Goal: Navigation & Orientation: Find specific page/section

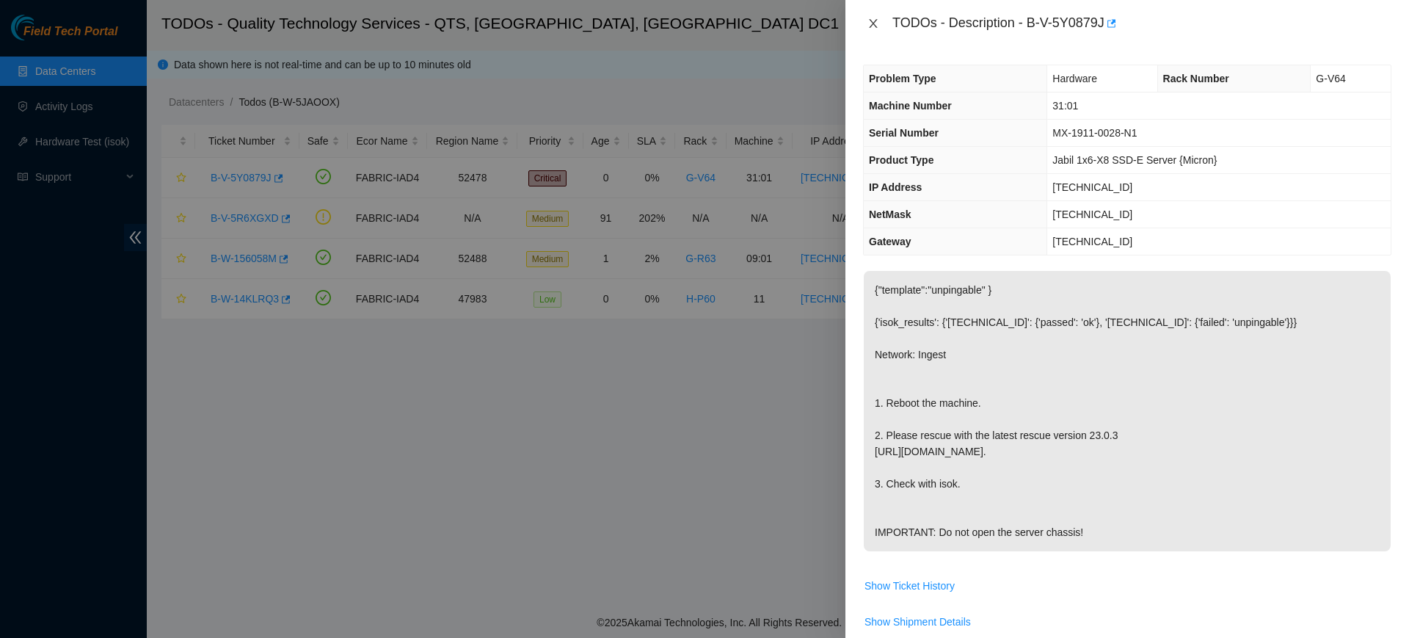
click at [879, 27] on button "Close" at bounding box center [873, 24] width 21 height 14
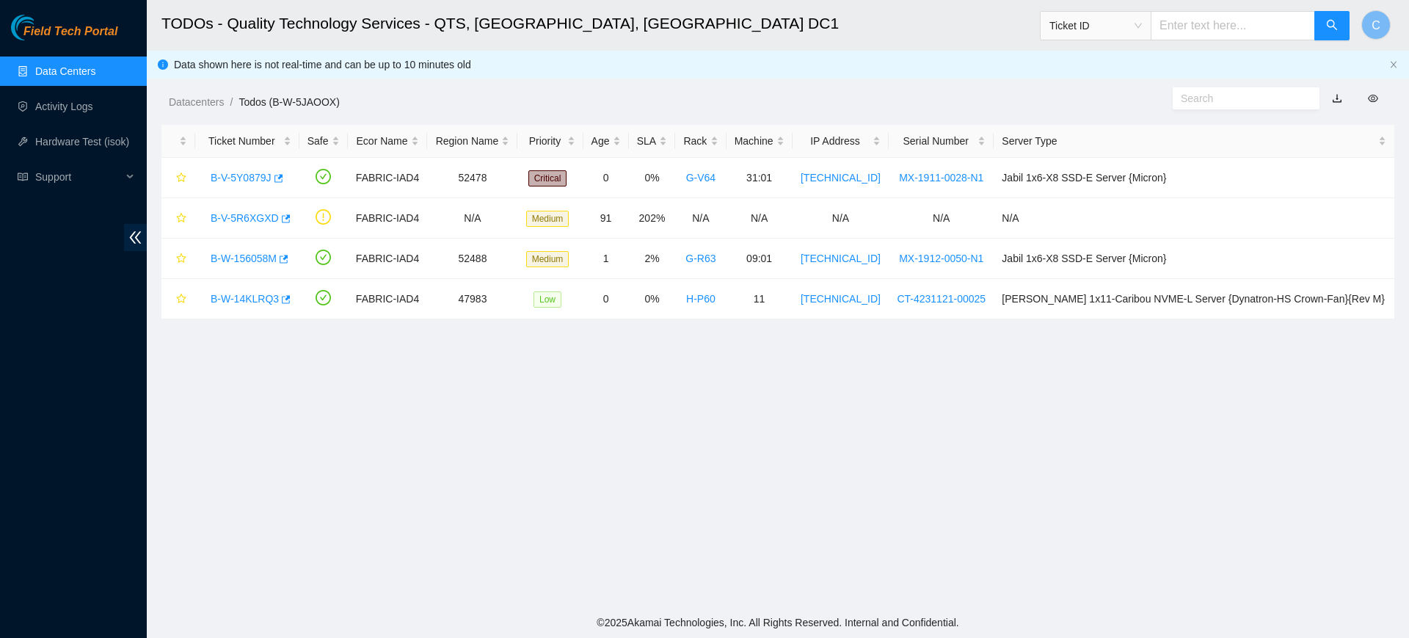
click at [36, 74] on link "Data Centers" at bounding box center [65, 71] width 60 height 12
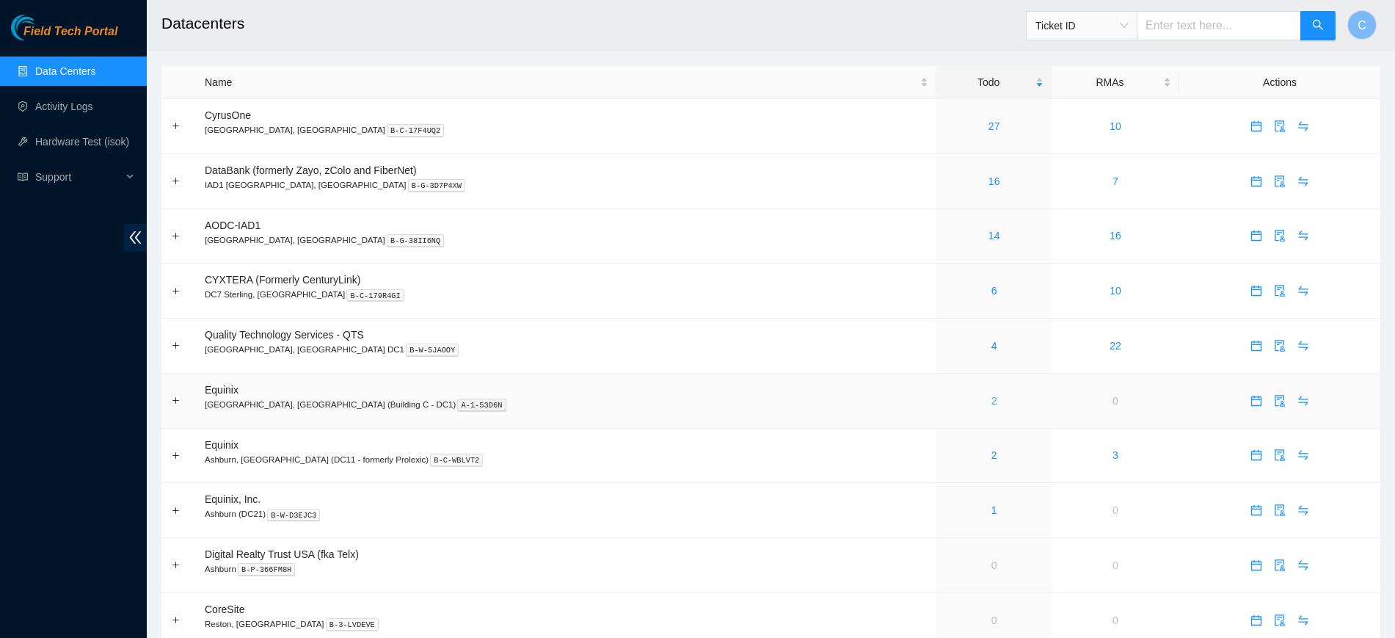
click at [992, 401] on link "2" at bounding box center [995, 401] width 6 height 12
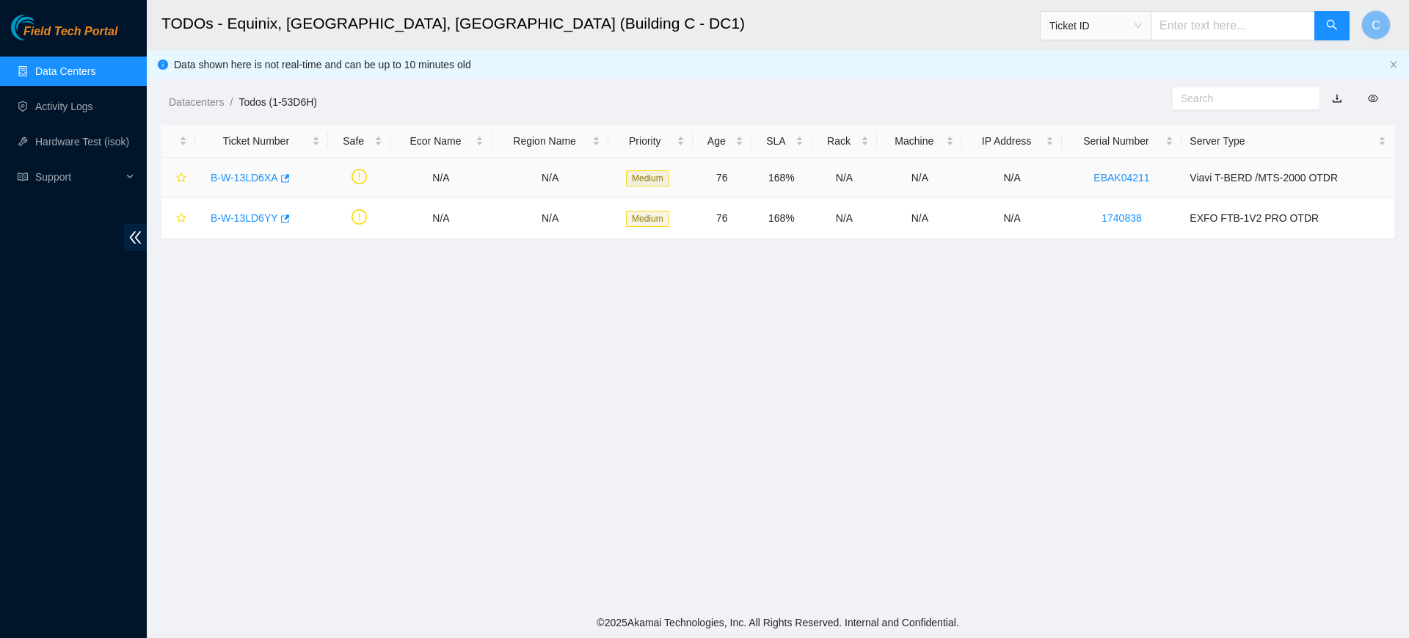
click at [247, 174] on link "B-W-13LD6XA" at bounding box center [245, 178] width 68 height 12
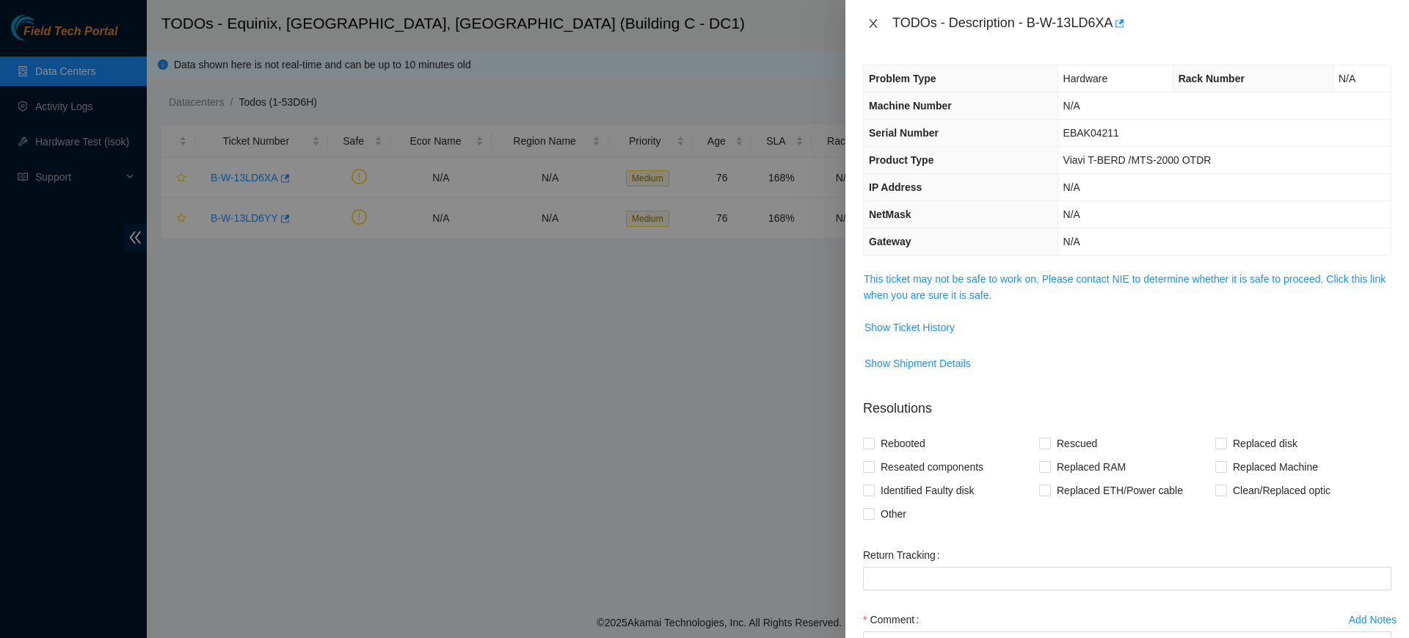
click at [868, 21] on icon "close" at bounding box center [873, 24] width 12 height 12
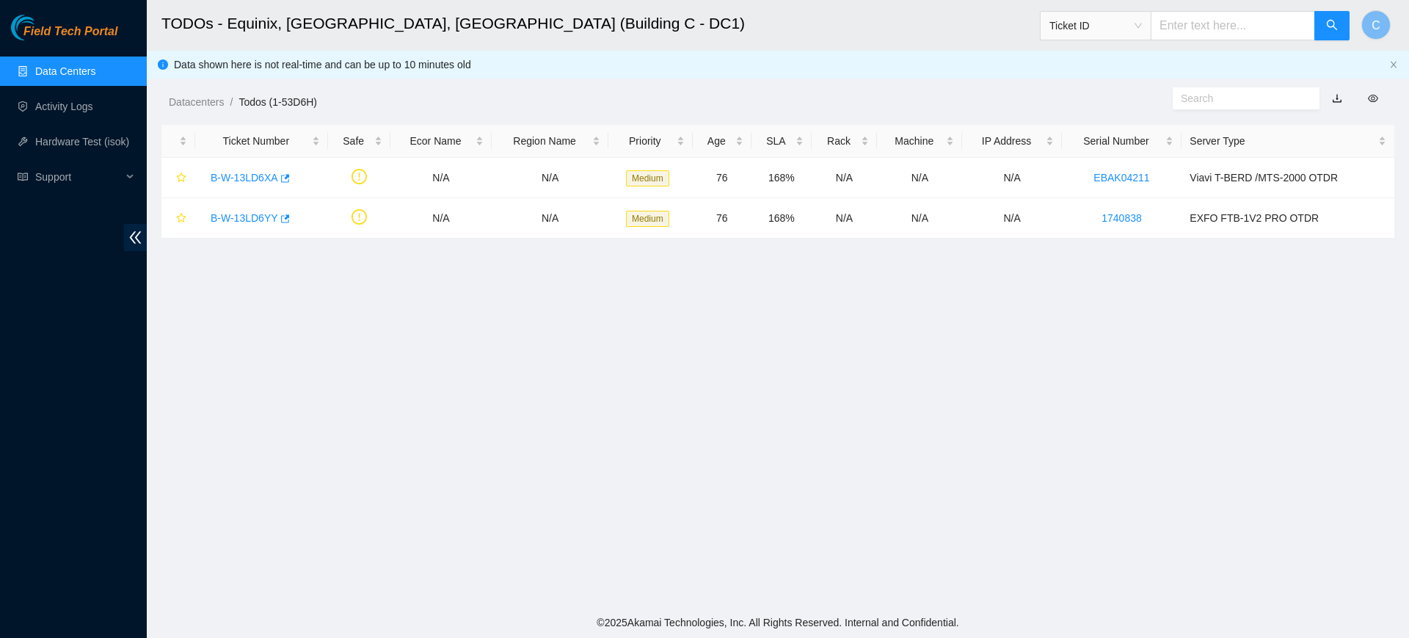
click at [78, 65] on link "Data Centers" at bounding box center [65, 71] width 60 height 12
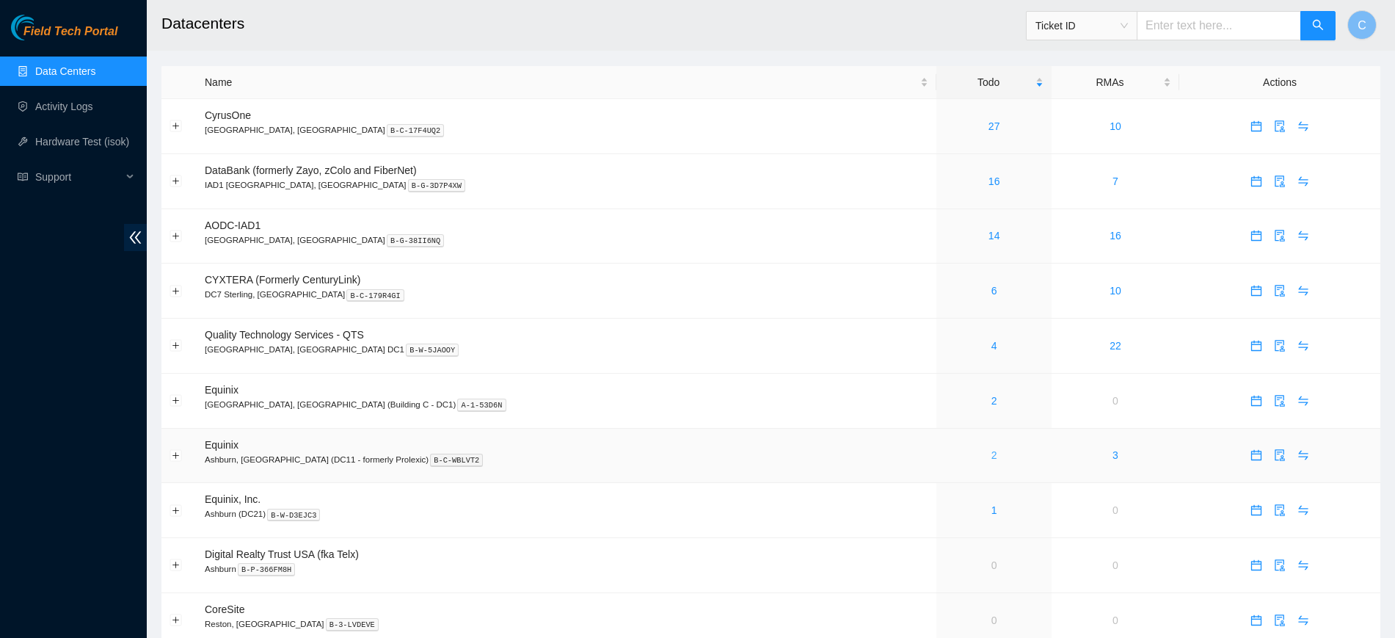
click at [992, 455] on link "2" at bounding box center [995, 455] width 6 height 12
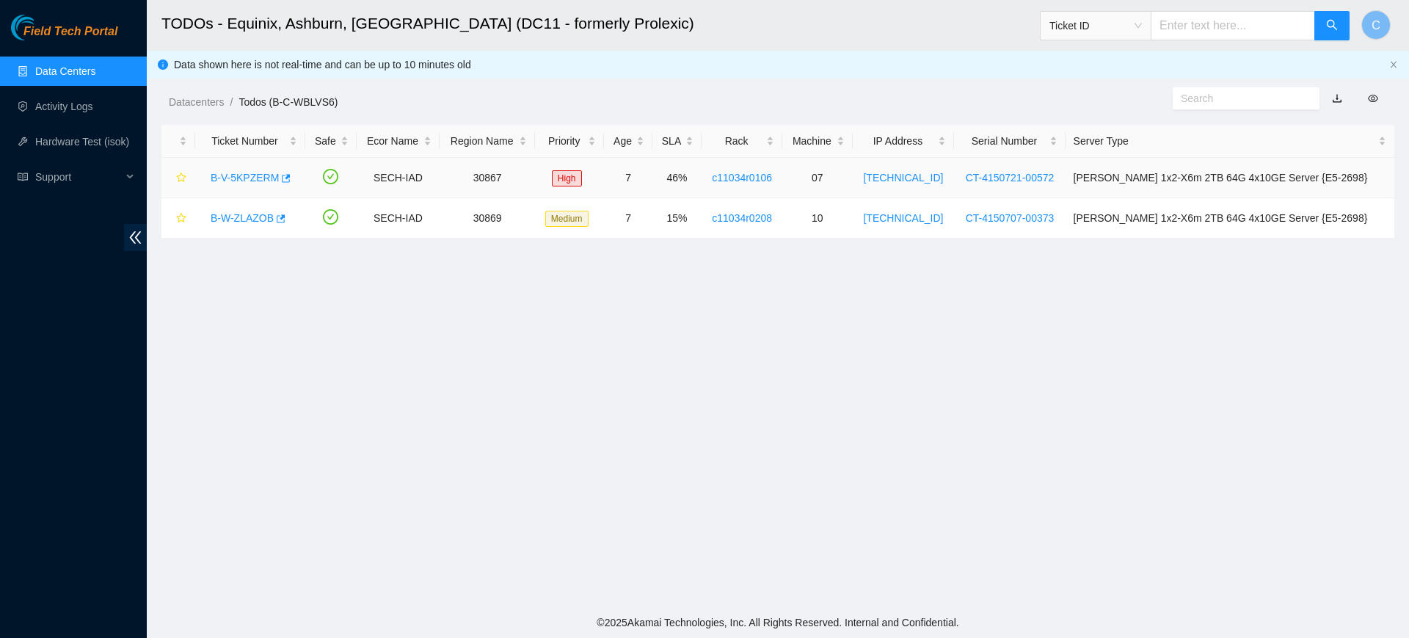
click at [233, 177] on link "B-V-5KPZERM" at bounding box center [245, 178] width 68 height 12
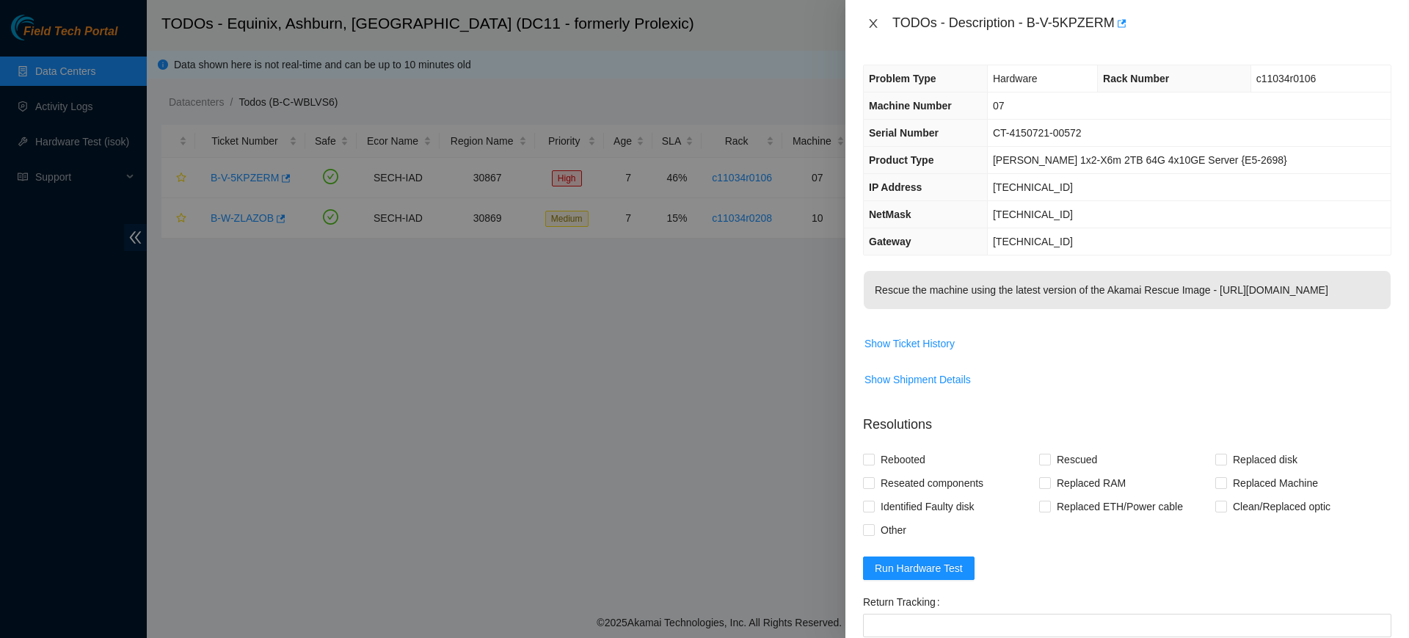
click at [877, 19] on icon "close" at bounding box center [873, 23] width 8 height 9
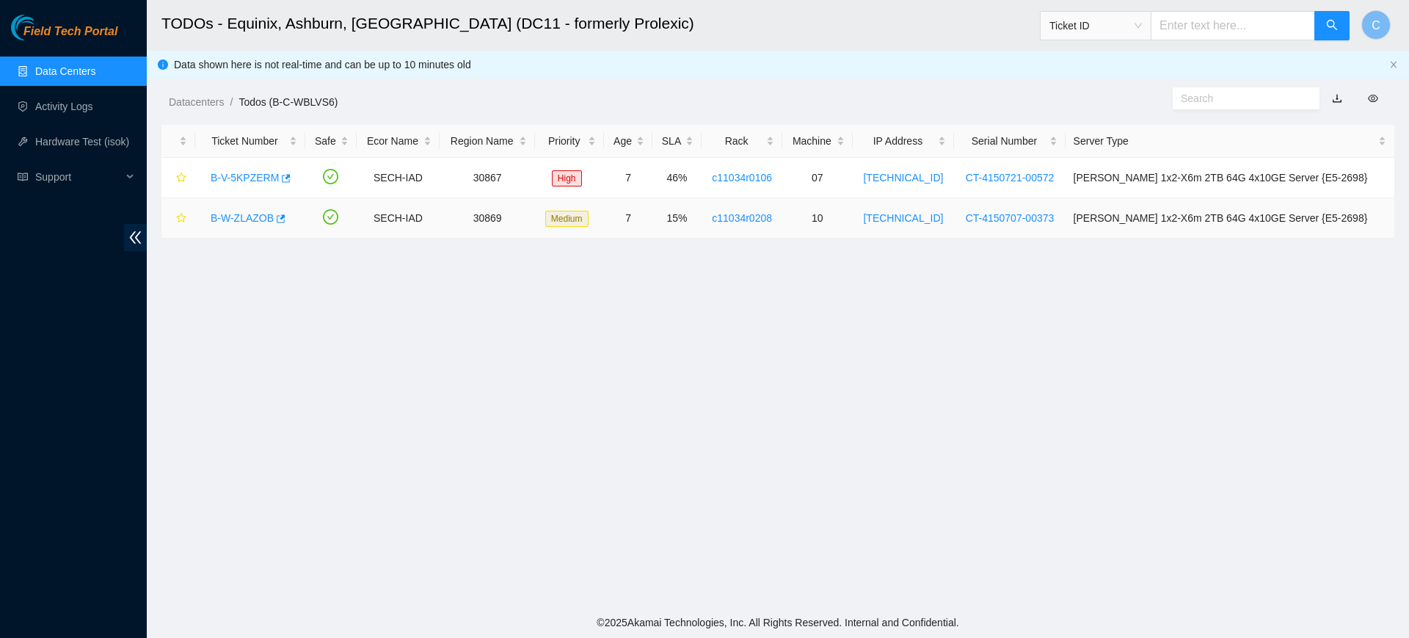
click at [220, 215] on link "B-W-ZLAZOB" at bounding box center [242, 218] width 63 height 12
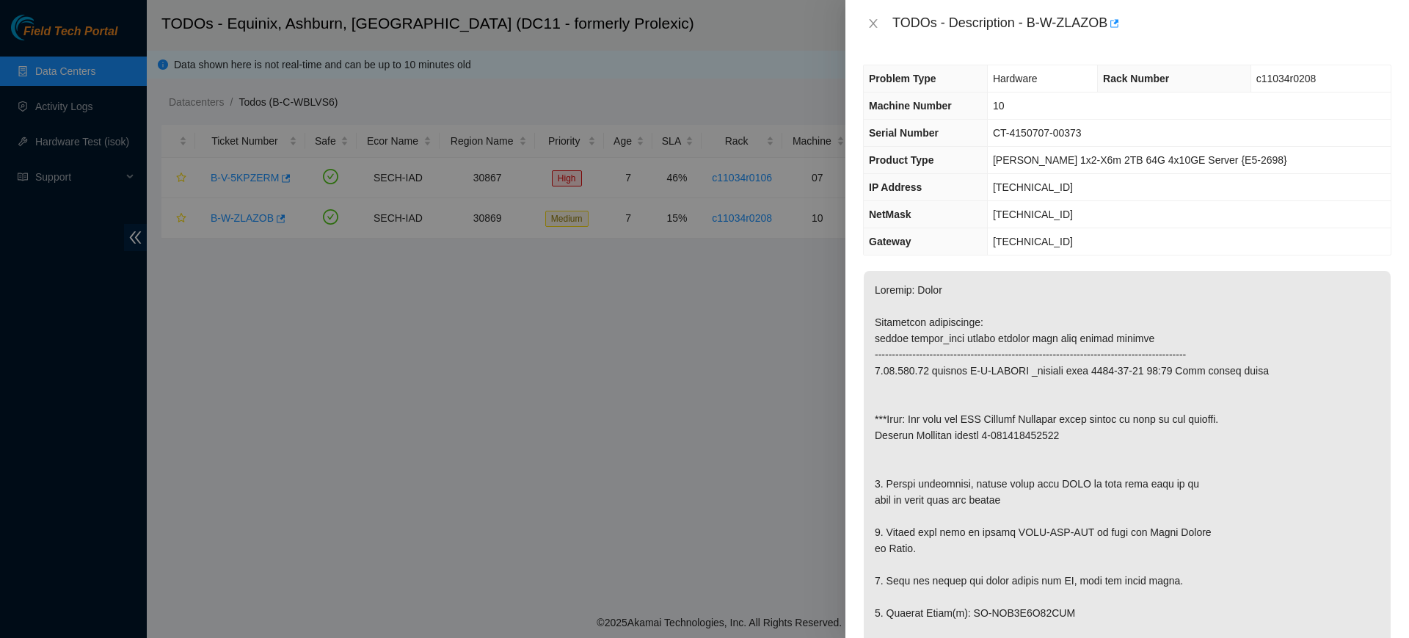
click at [876, 30] on div "TODOs - Description - B-W-ZLAZOB" at bounding box center [1127, 23] width 528 height 23
click at [870, 23] on icon "close" at bounding box center [873, 24] width 12 height 12
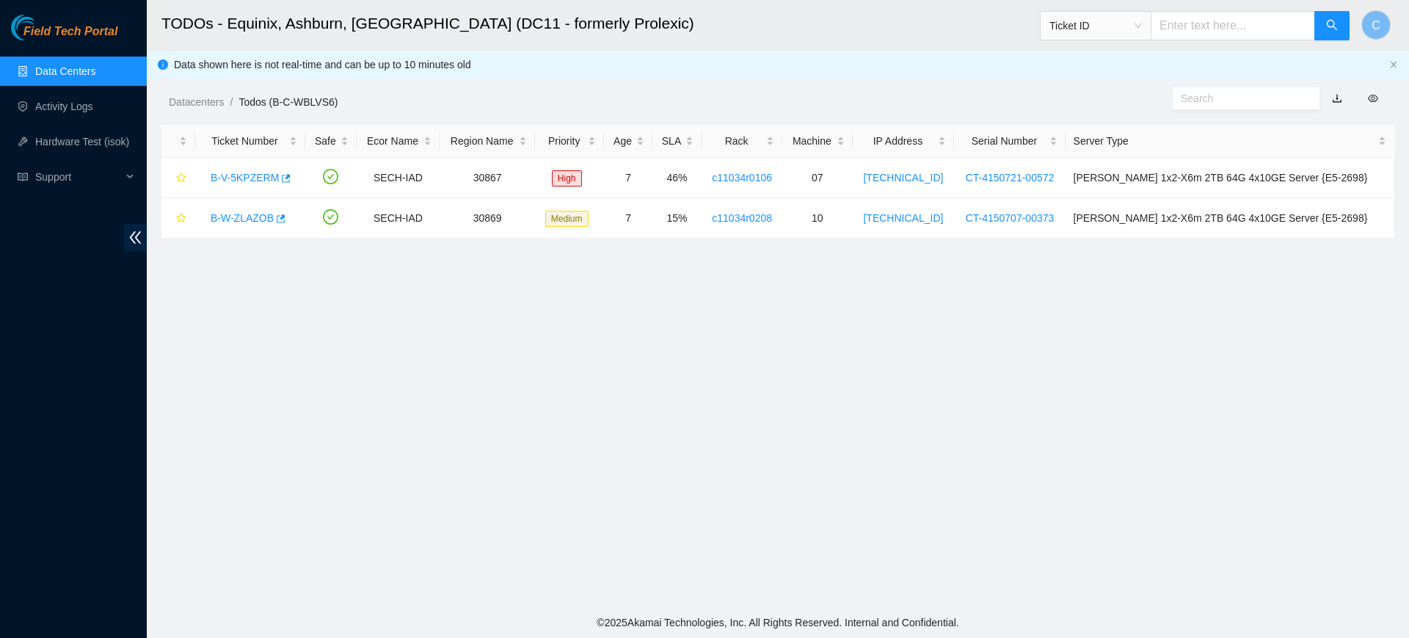
click at [57, 70] on link "Data Centers" at bounding box center [65, 71] width 60 height 12
